Goal: Information Seeking & Learning: Compare options

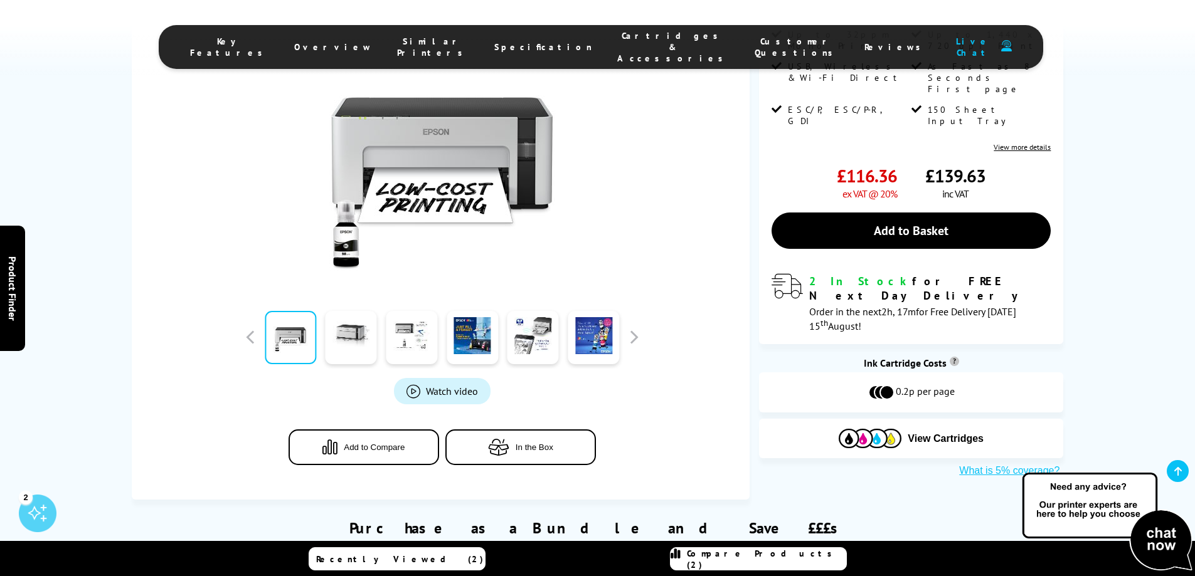
scroll to position [314, 0]
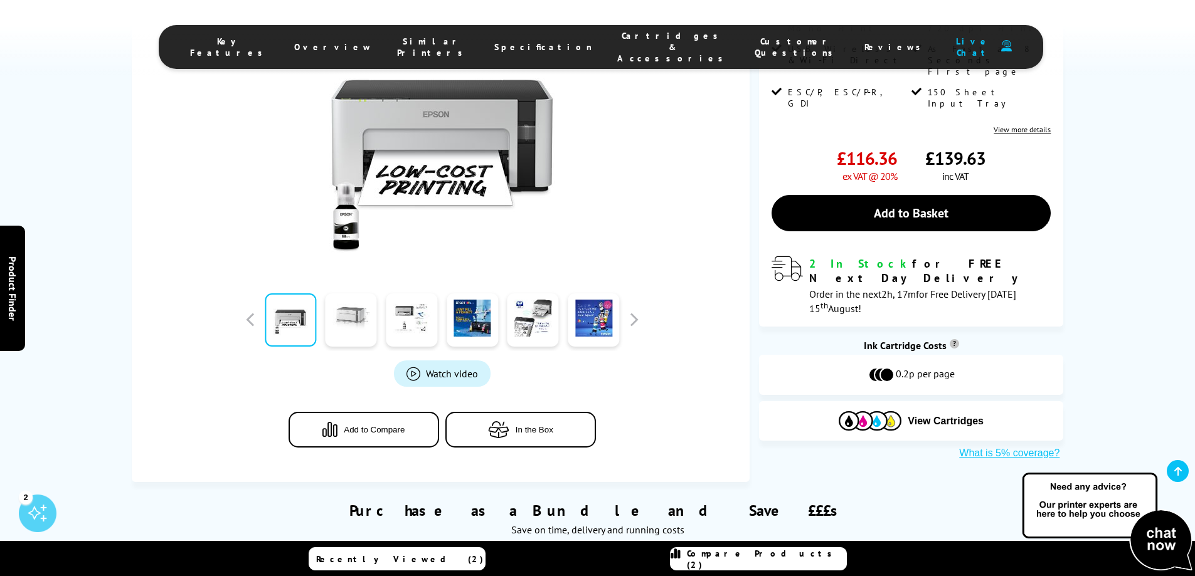
click at [352, 319] on link at bounding box center [350, 319] width 51 height 53
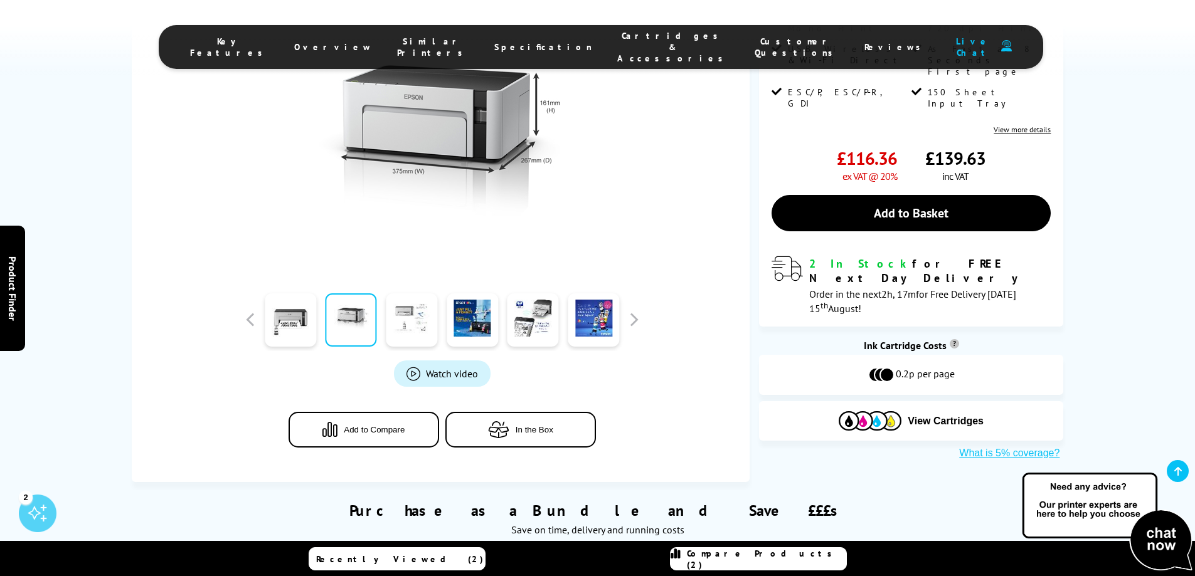
click at [409, 319] on link at bounding box center [411, 319] width 51 height 53
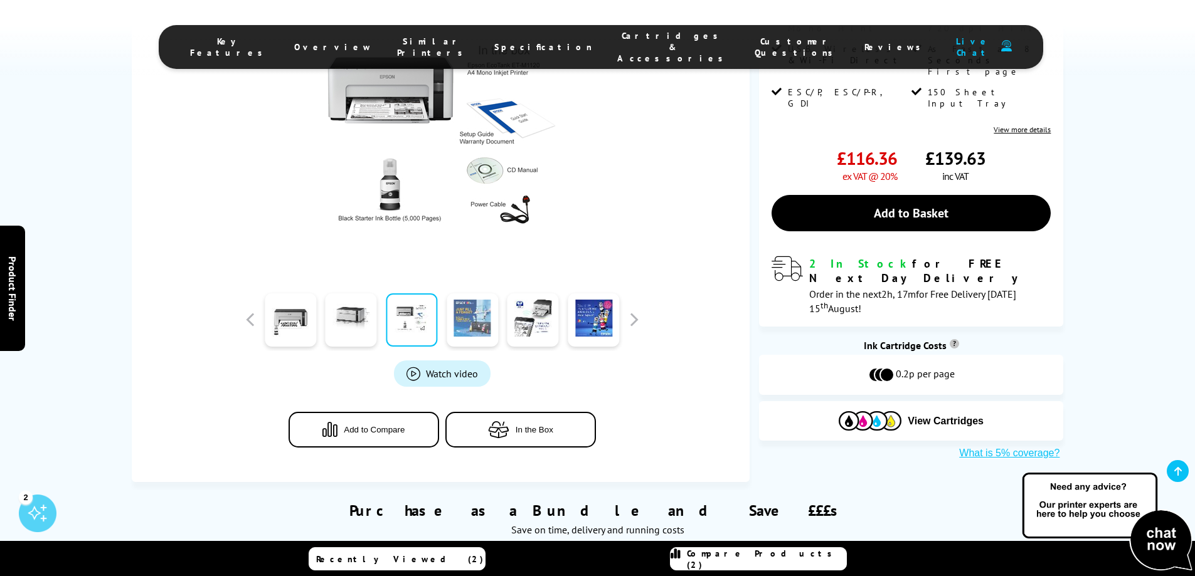
click at [470, 318] on link at bounding box center [472, 319] width 51 height 53
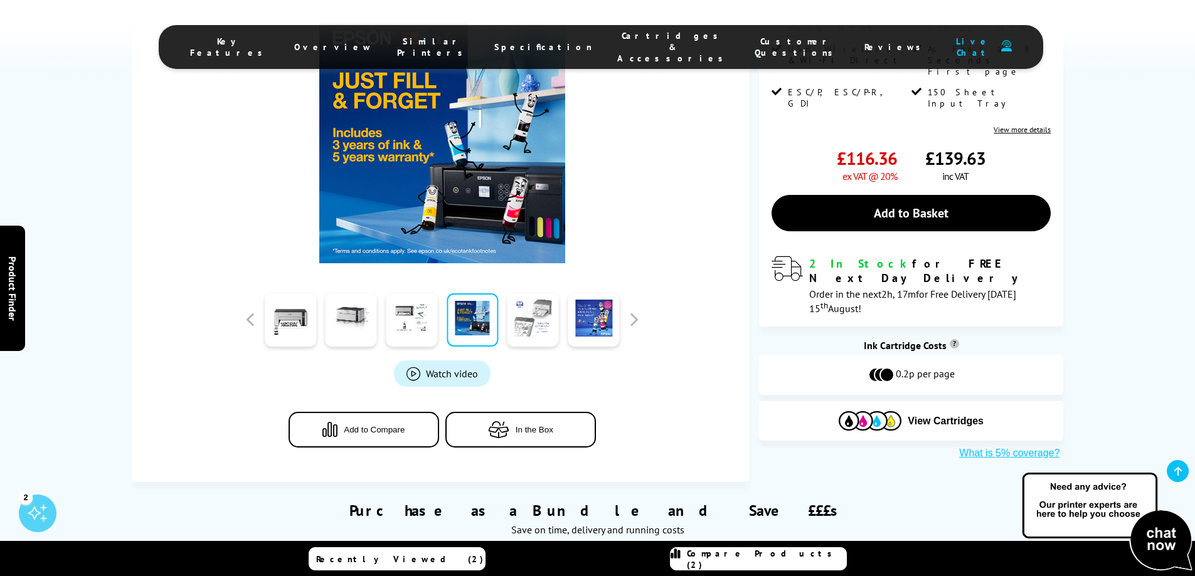
click at [524, 332] on link at bounding box center [532, 319] width 51 height 53
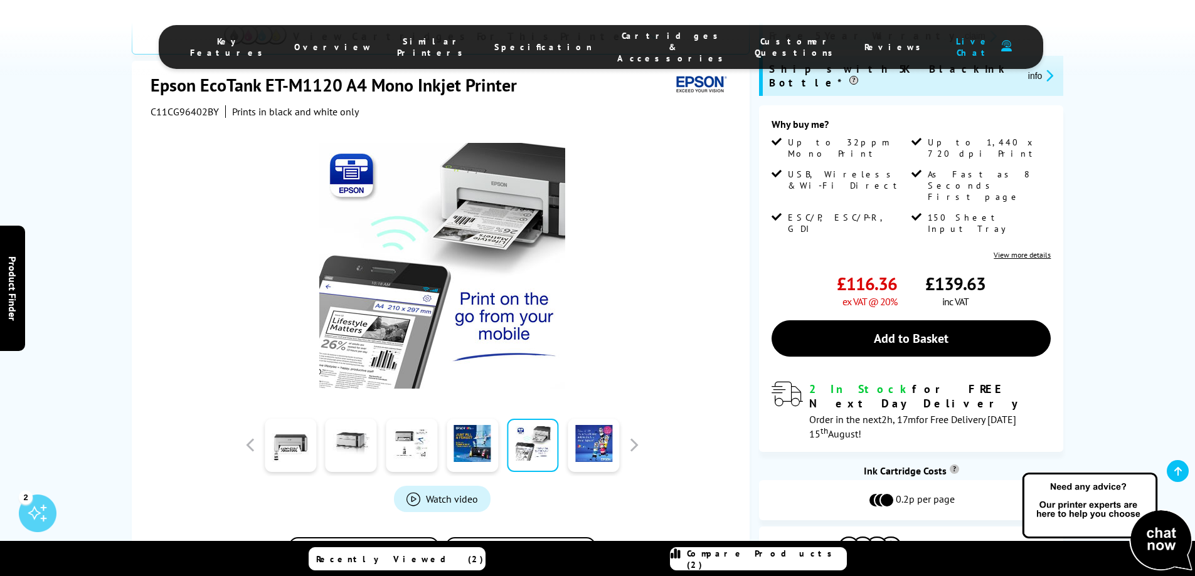
scroll to position [251, 0]
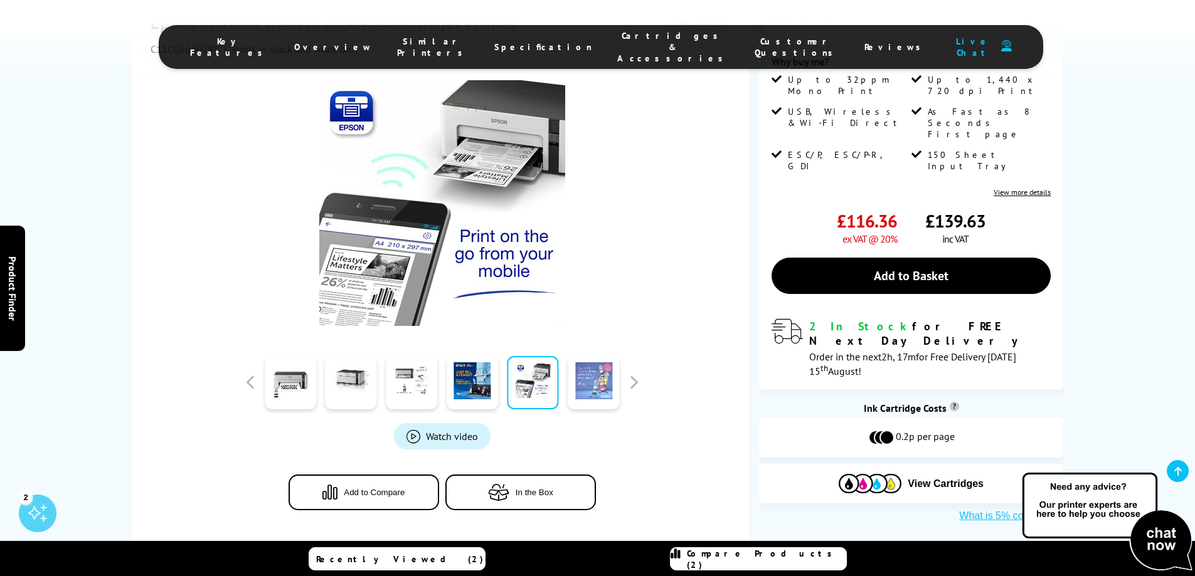
click at [593, 378] on link at bounding box center [593, 382] width 51 height 53
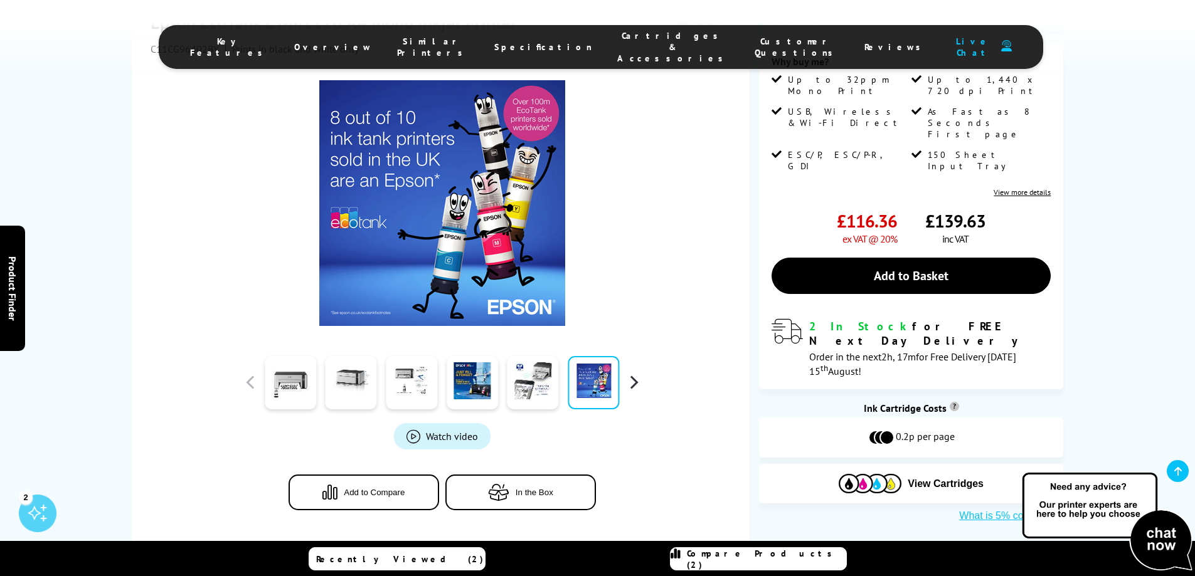
click at [632, 383] on button "button" at bounding box center [633, 382] width 19 height 19
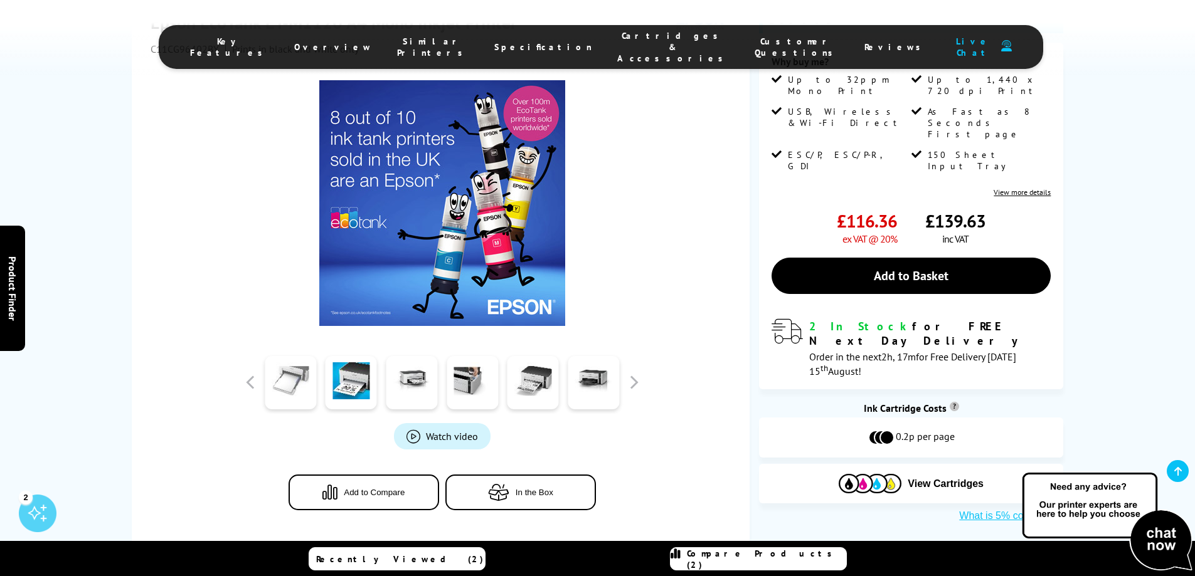
click at [279, 388] on link at bounding box center [290, 382] width 51 height 53
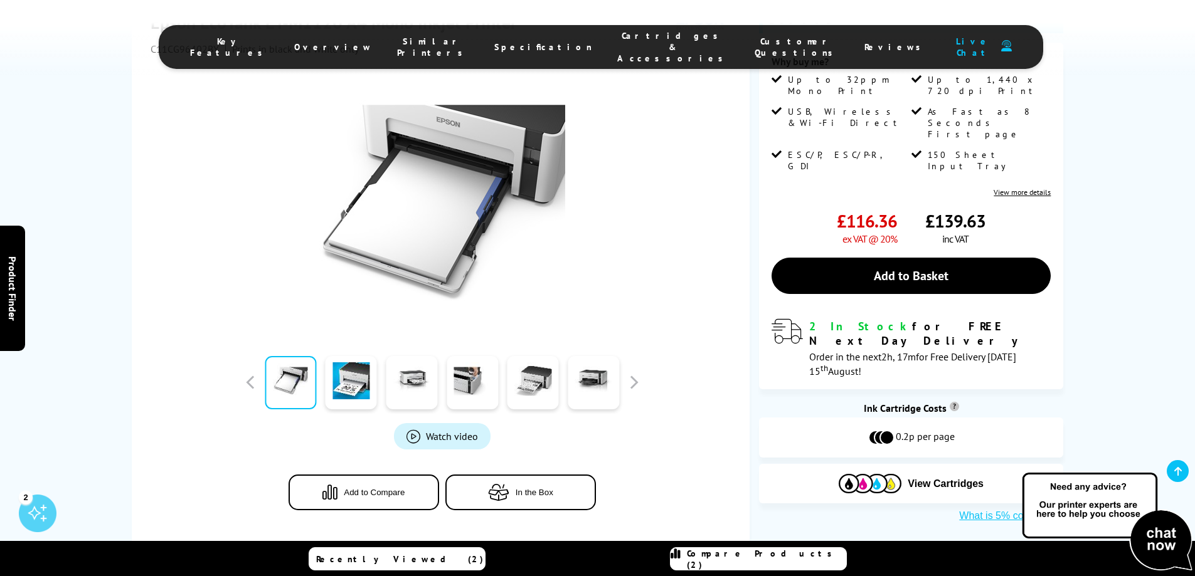
click at [323, 384] on div at bounding box center [350, 382] width 61 height 63
click at [349, 382] on link at bounding box center [350, 382] width 51 height 53
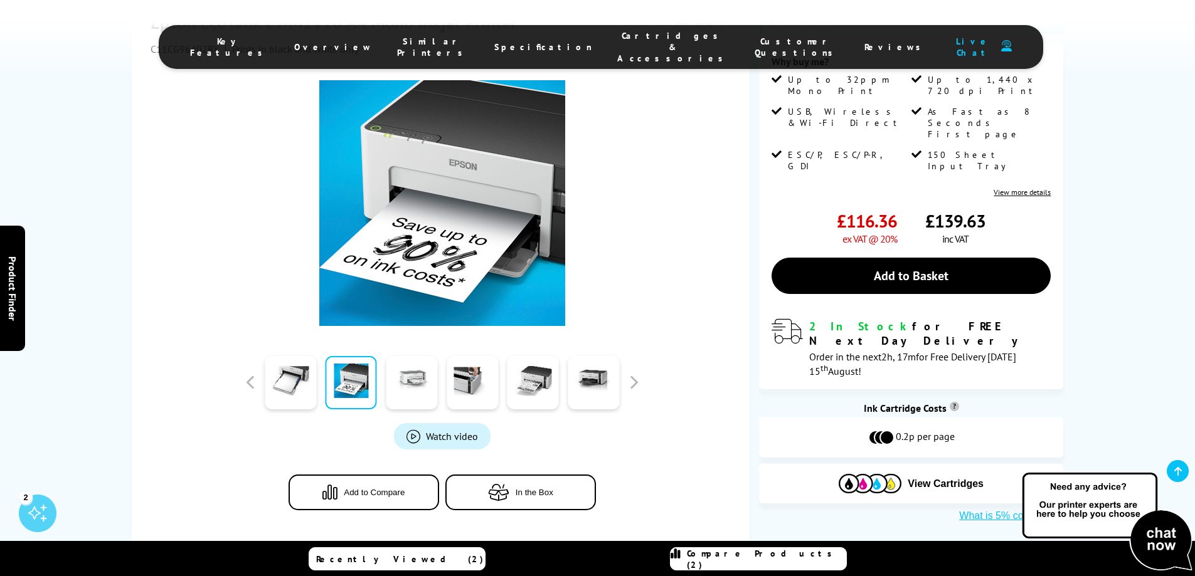
click at [429, 388] on link at bounding box center [411, 382] width 51 height 53
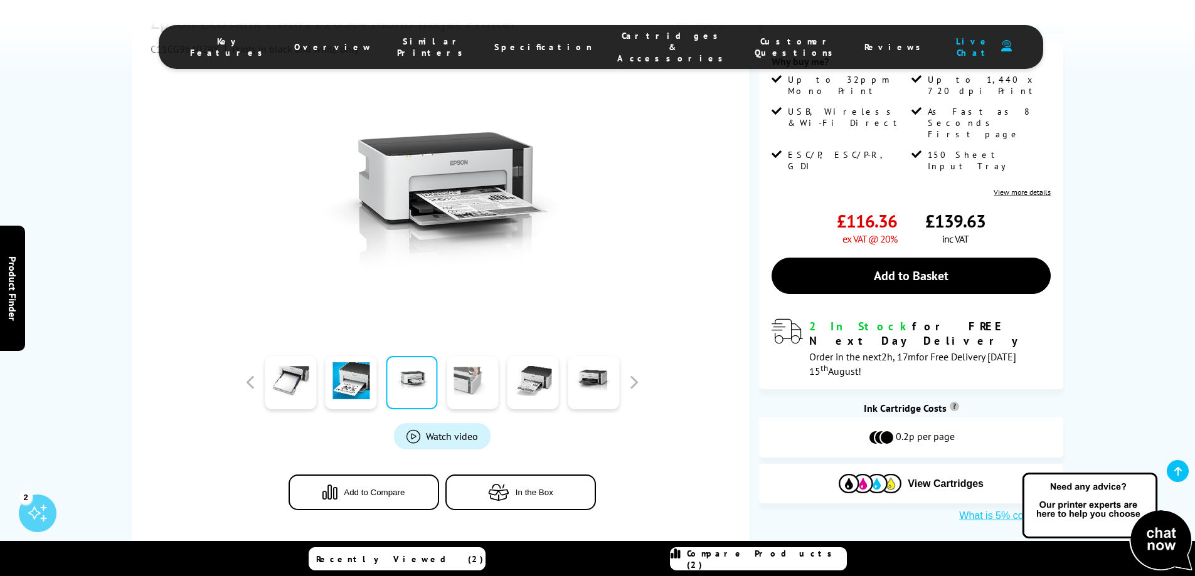
click at [475, 389] on link at bounding box center [472, 382] width 51 height 53
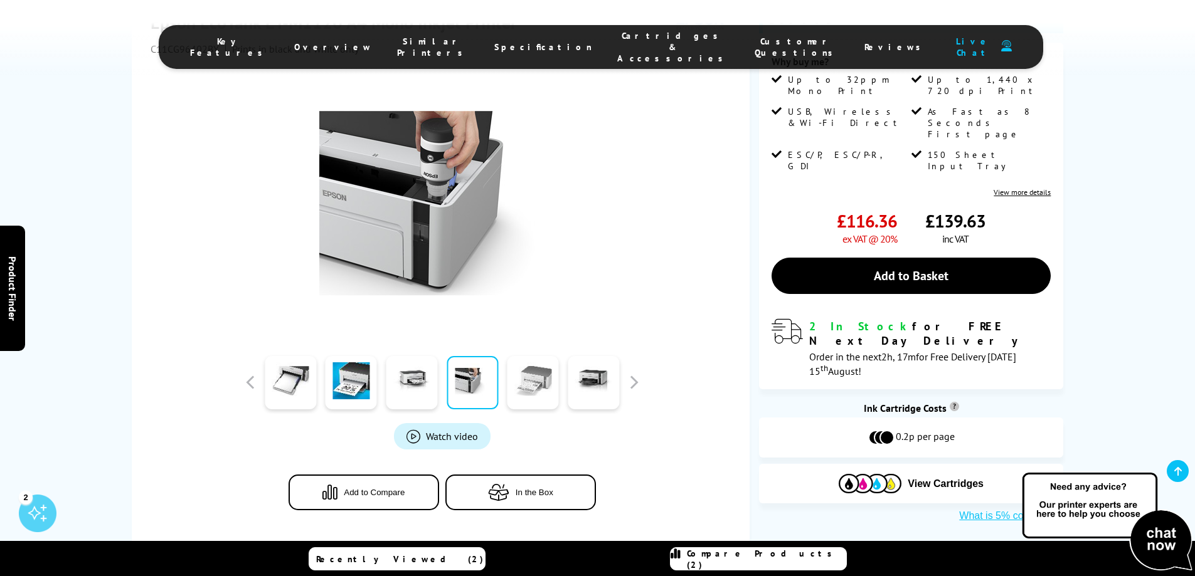
click at [532, 382] on link at bounding box center [532, 382] width 51 height 53
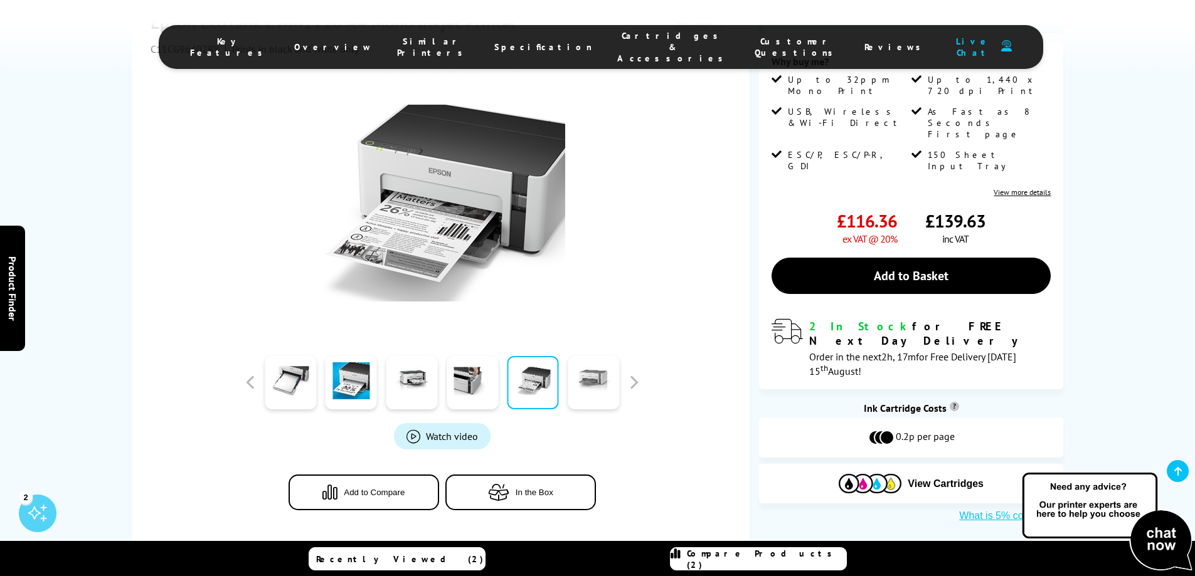
click at [577, 377] on link at bounding box center [593, 382] width 51 height 53
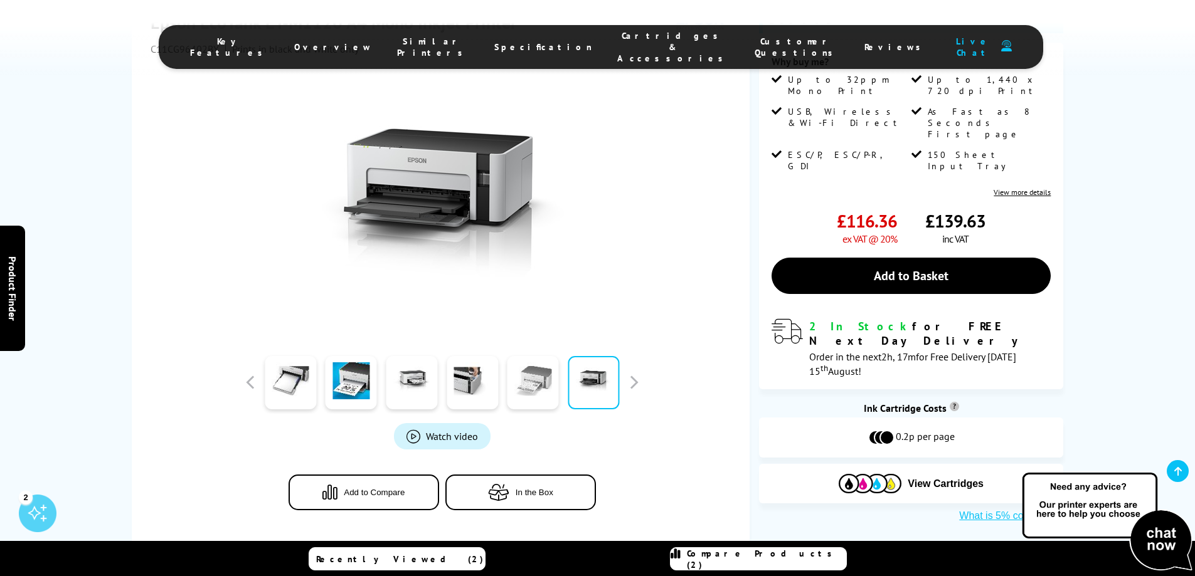
click at [534, 396] on link at bounding box center [532, 382] width 51 height 53
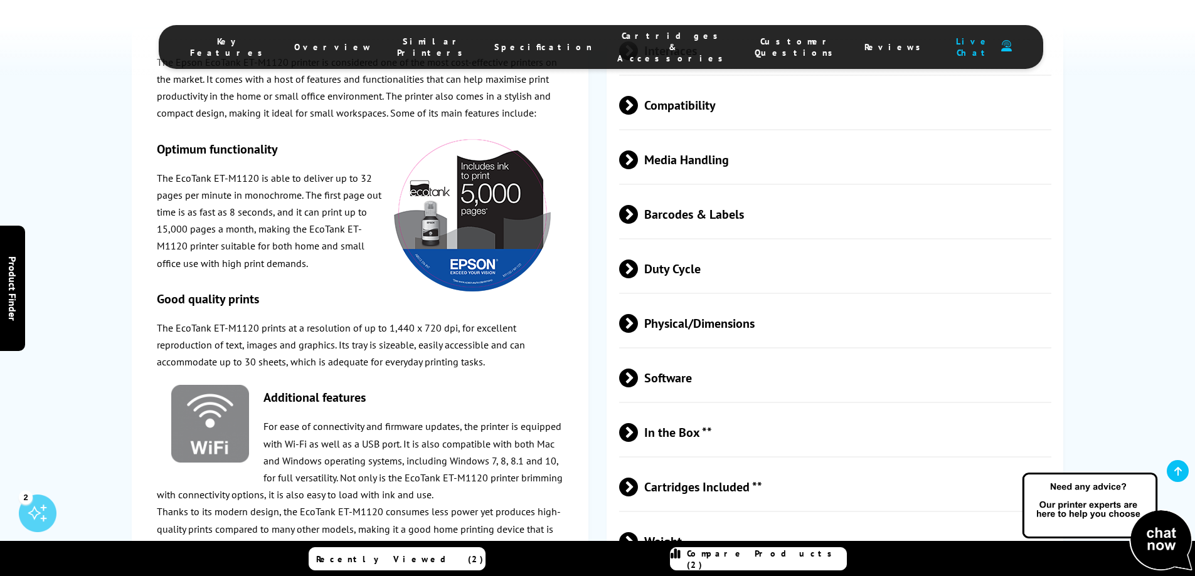
scroll to position [1819, 0]
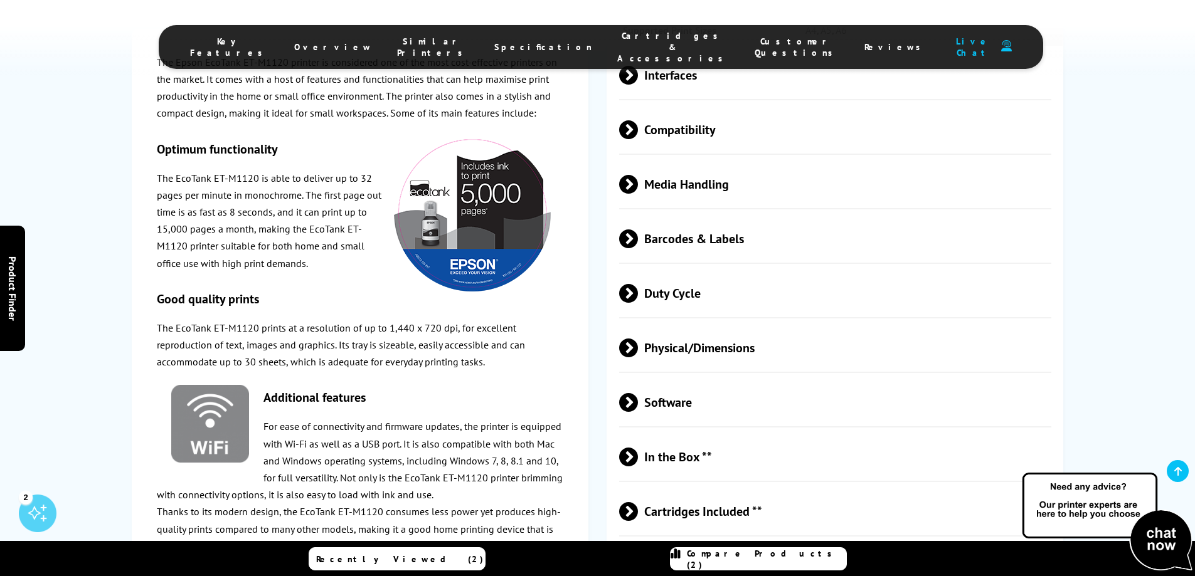
click at [682, 290] on span "Duty Cycle" at bounding box center [835, 293] width 433 height 47
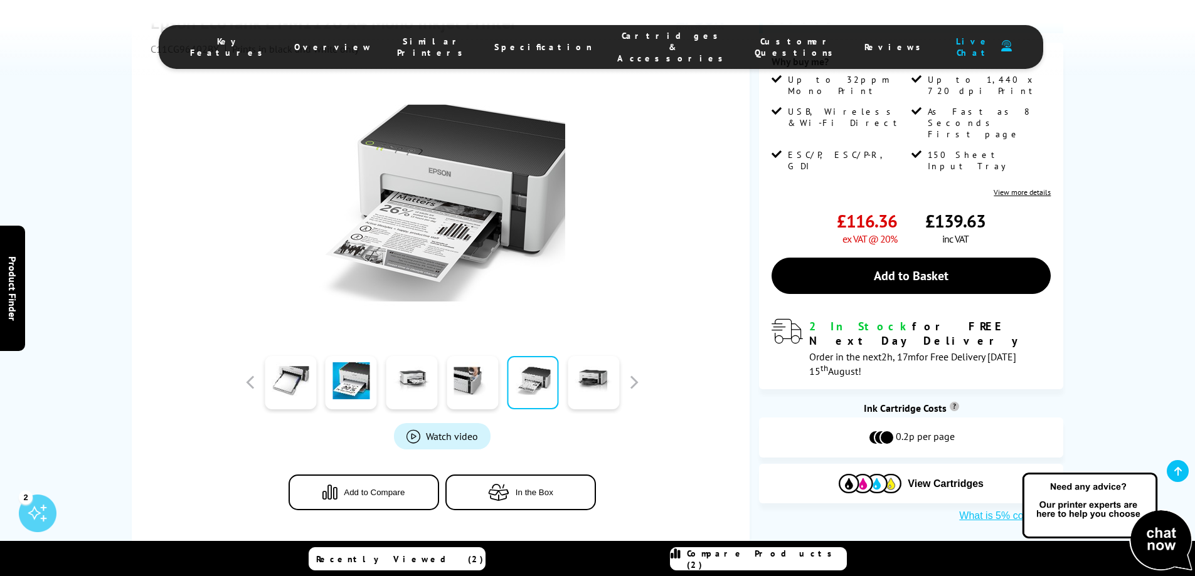
scroll to position [0, 0]
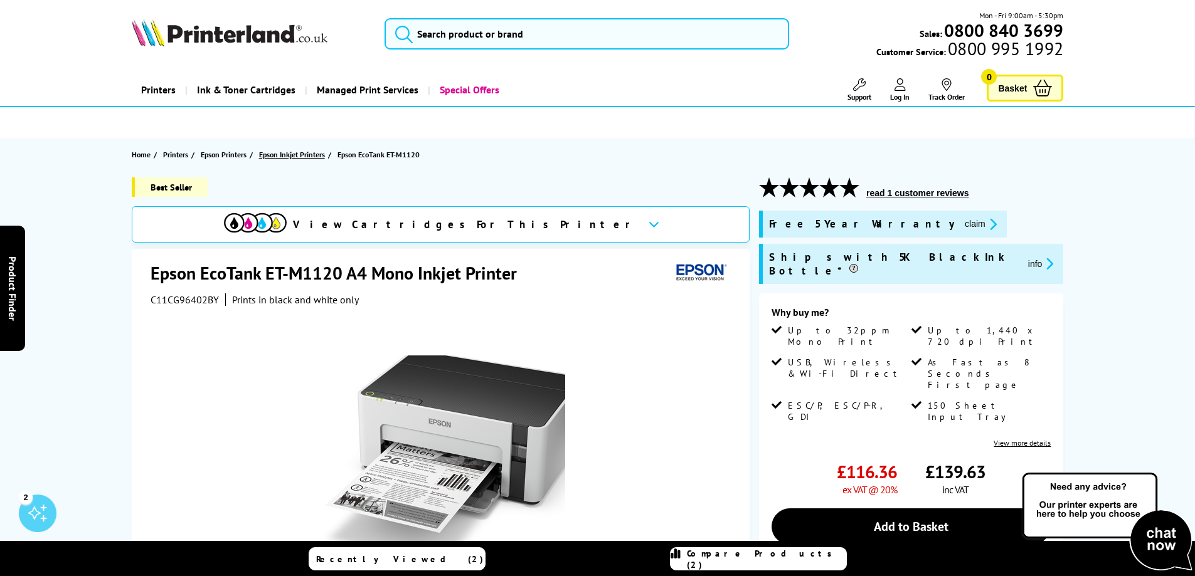
click at [296, 156] on span "Epson Inkjet Printers" at bounding box center [292, 154] width 66 height 13
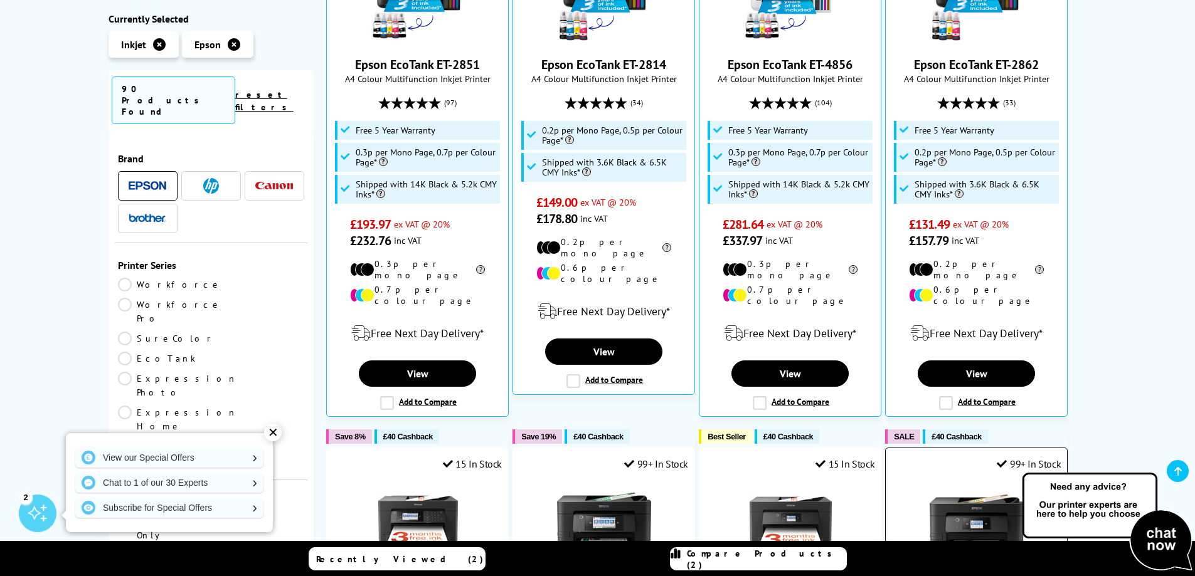
scroll to position [502, 0]
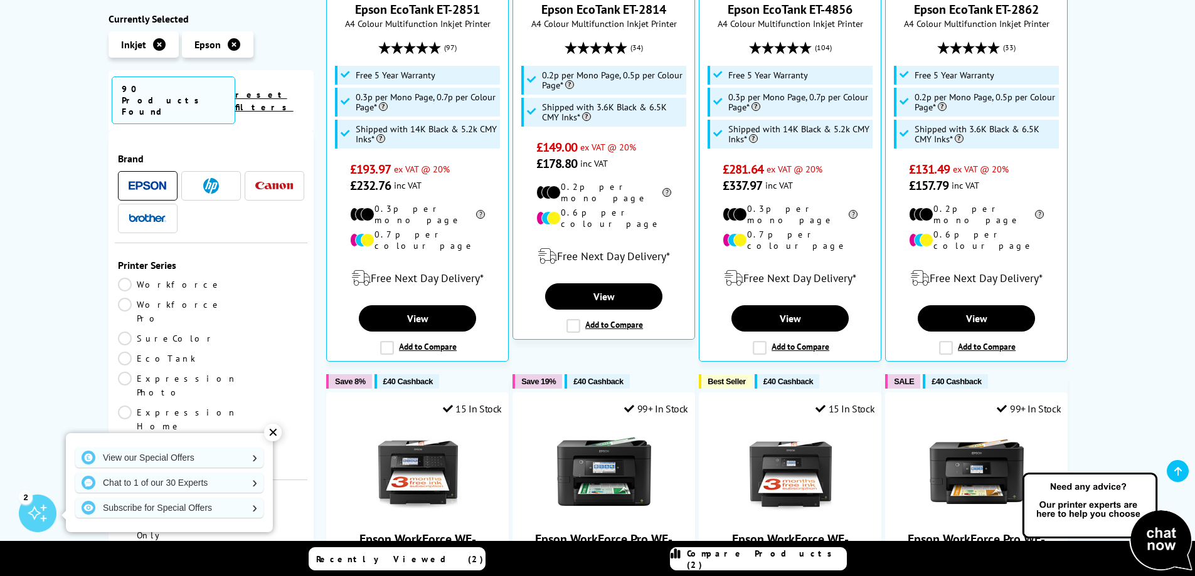
click at [211, 352] on link "EcoTank" at bounding box center [164, 359] width 93 height 14
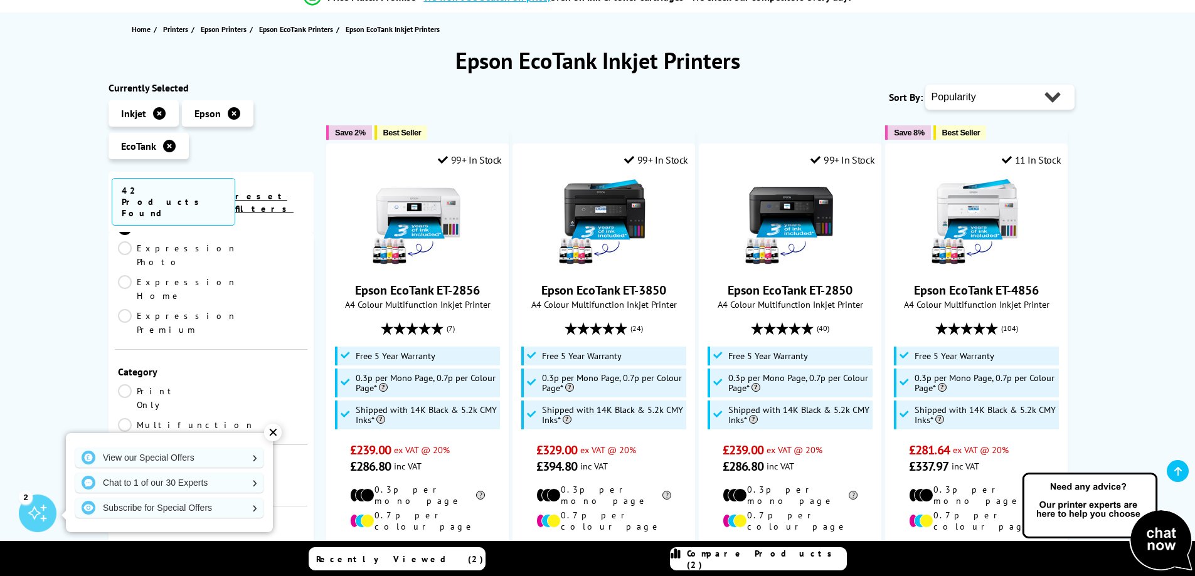
scroll to position [188, 0]
click at [214, 478] on link "Mono" at bounding box center [257, 485] width 93 height 14
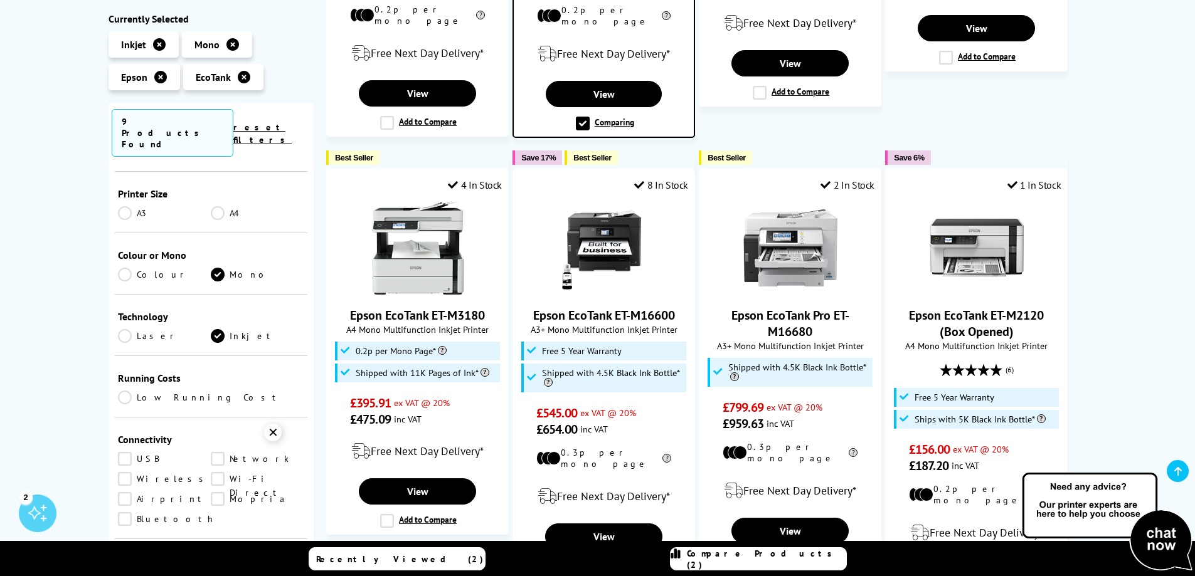
scroll to position [564, 0]
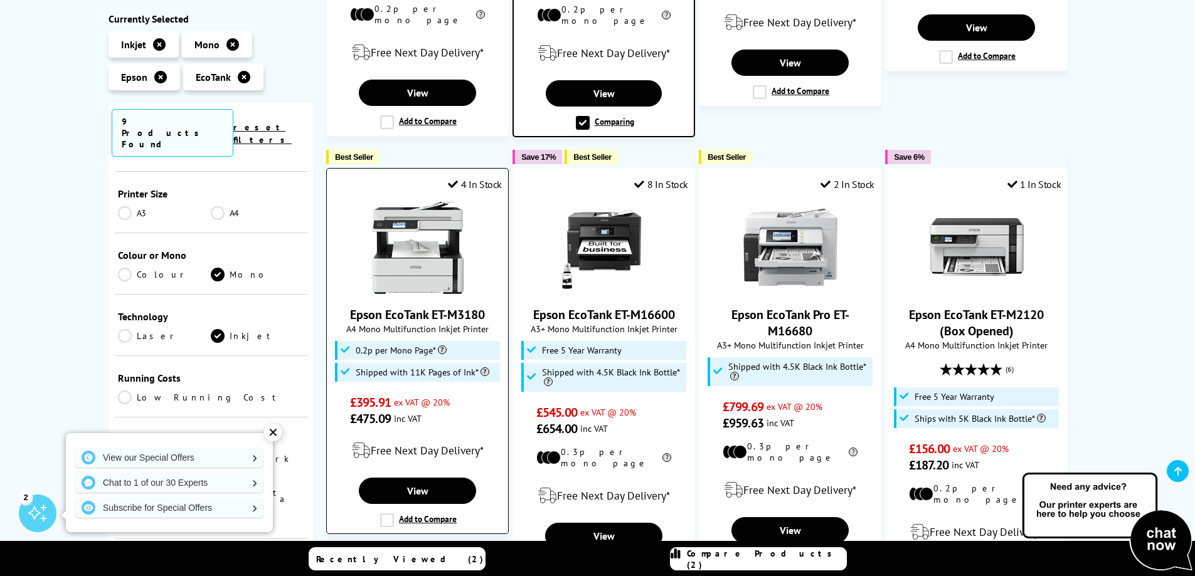
click at [465, 269] on div at bounding box center [417, 247] width 169 height 94
click at [428, 480] on link "View" at bounding box center [417, 491] width 117 height 26
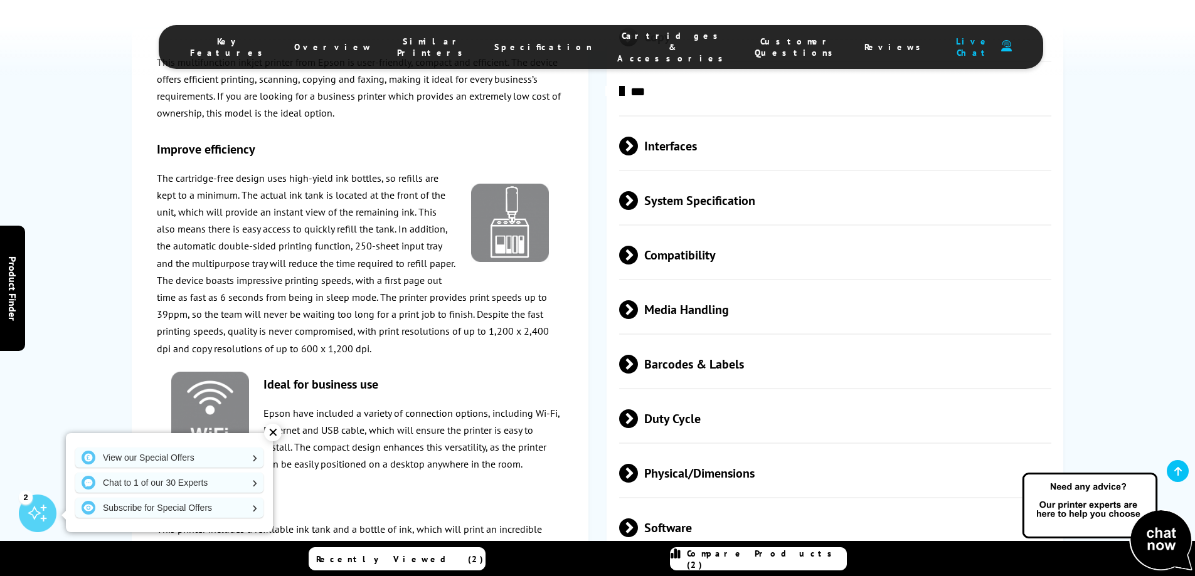
scroll to position [2069, 0]
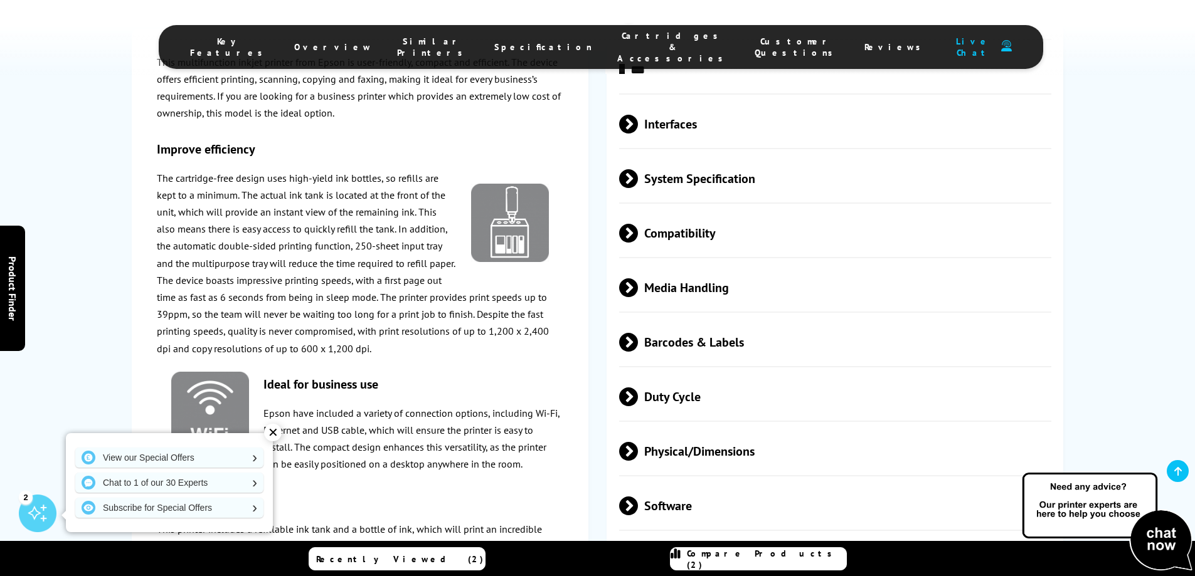
click at [655, 388] on span "Duty Cycle" at bounding box center [835, 397] width 433 height 47
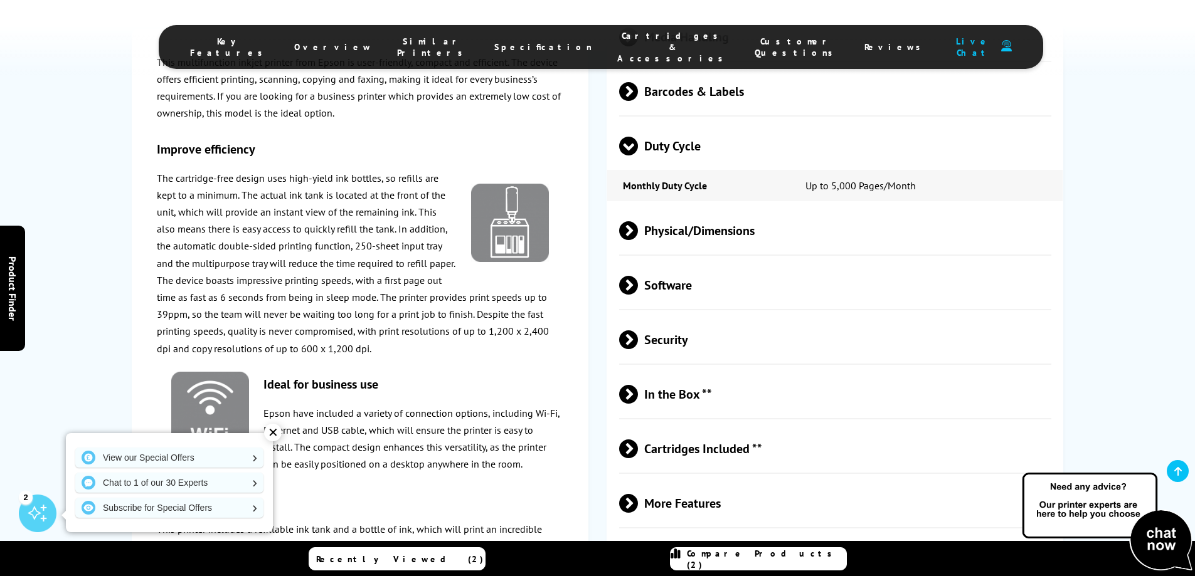
click at [271, 431] on div "✕" at bounding box center [273, 433] width 18 height 18
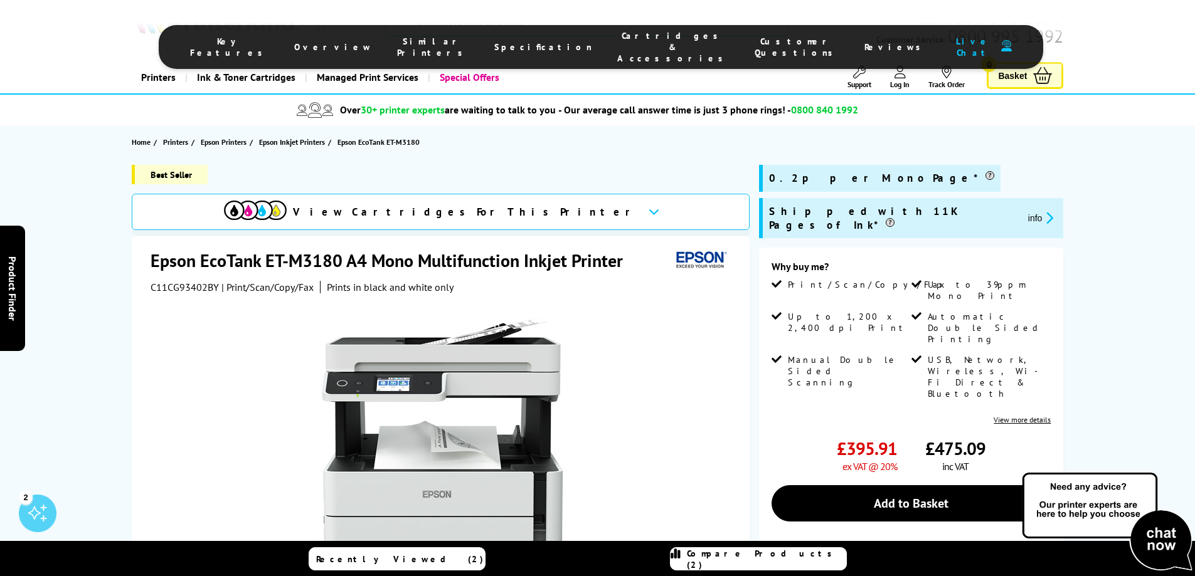
scroll to position [0, 0]
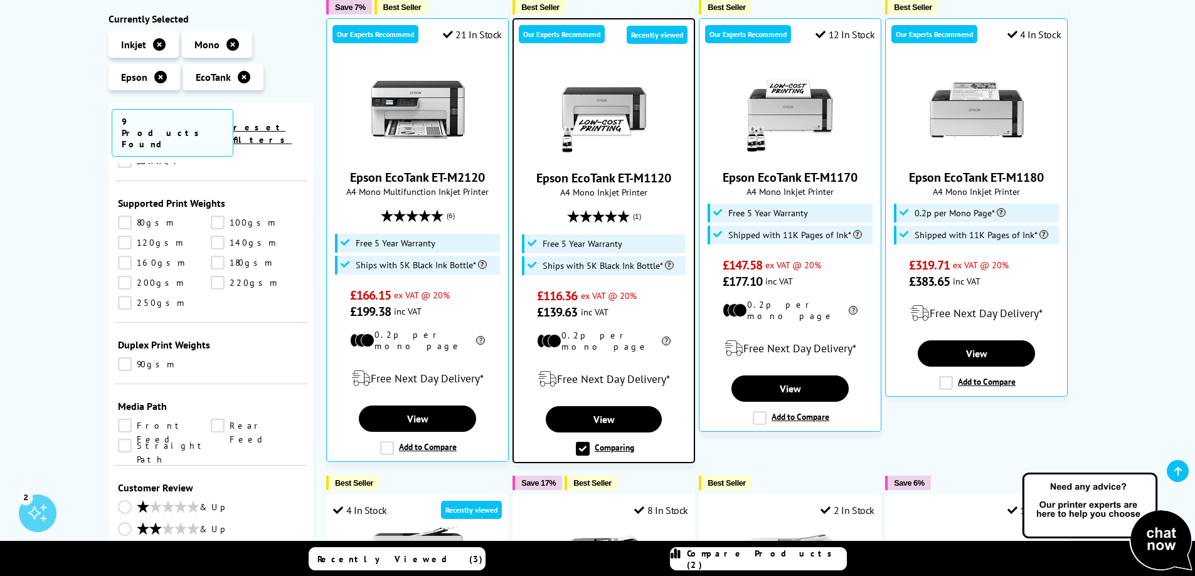
scroll to position [1260, 0]
click at [631, 411] on link "View" at bounding box center [604, 419] width 116 height 26
